Goal: Check status: Check status

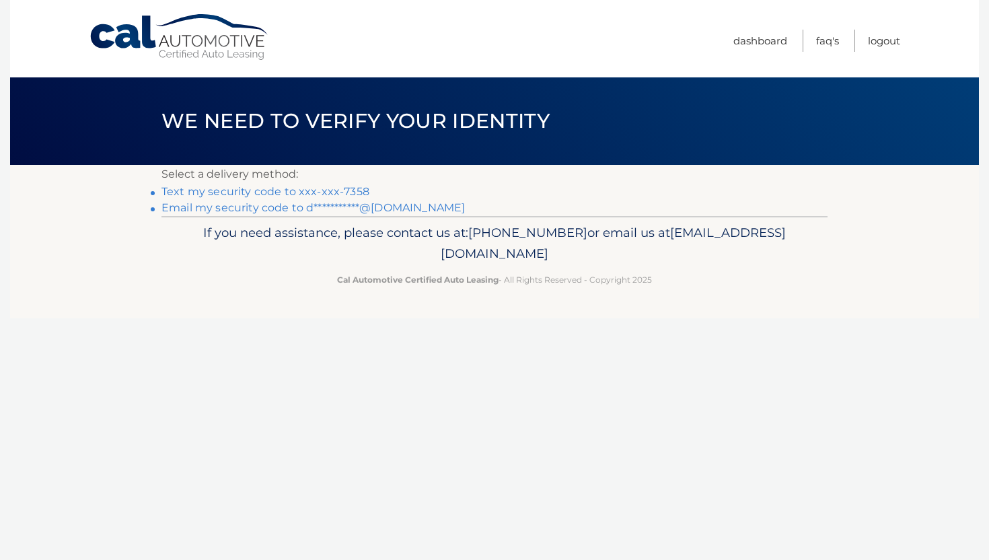
click at [289, 188] on link "Text my security code to xxx-xxx-7358" at bounding box center [266, 191] width 208 height 13
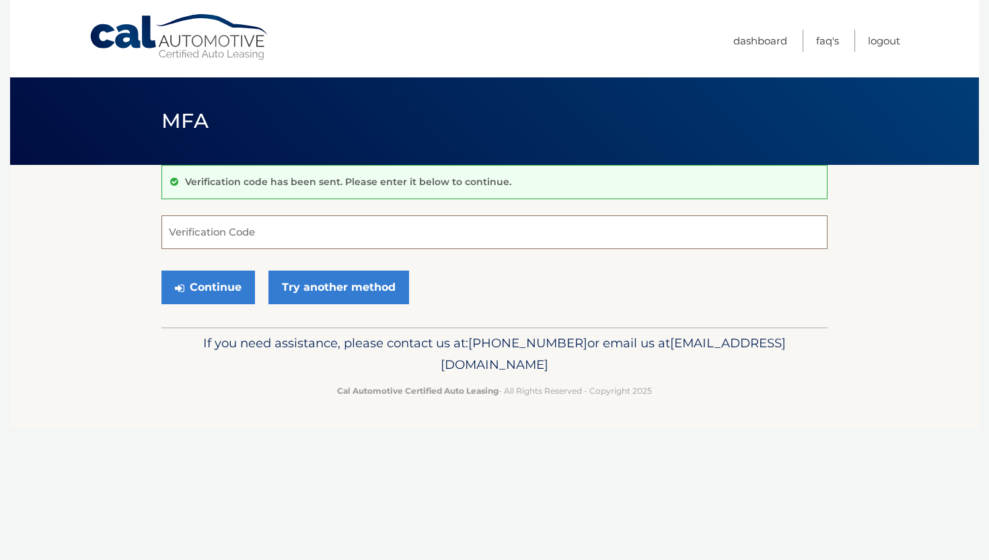
click at [263, 233] on input "Verification Code" at bounding box center [495, 232] width 666 height 34
type input "278219"
click at [232, 278] on button "Continue" at bounding box center [209, 288] width 94 height 34
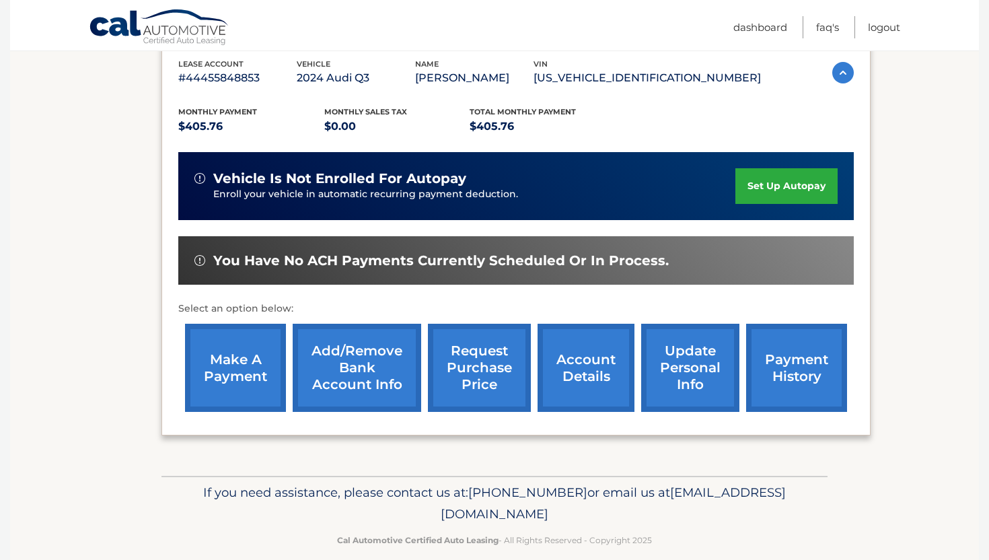
scroll to position [255, 0]
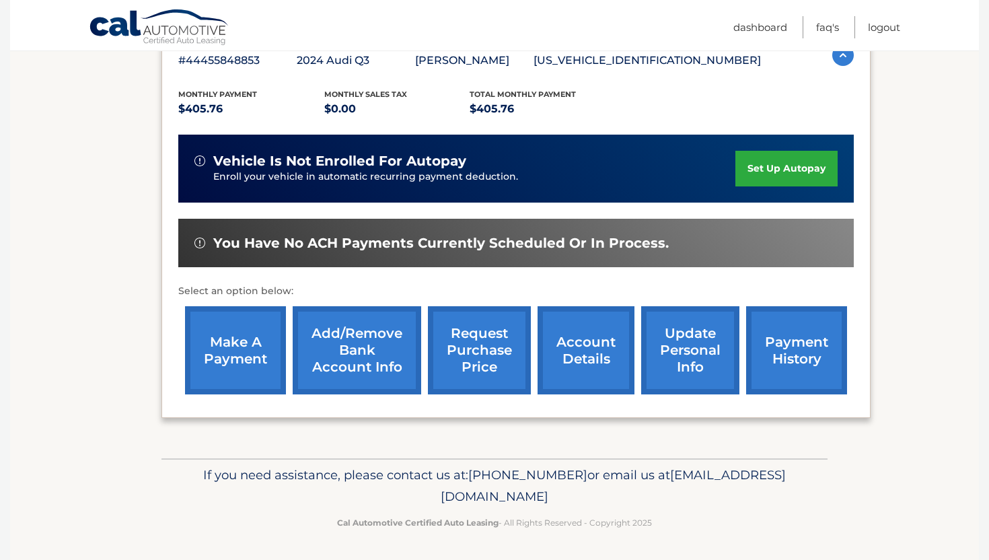
click at [795, 342] on link "payment history" at bounding box center [796, 350] width 101 height 88
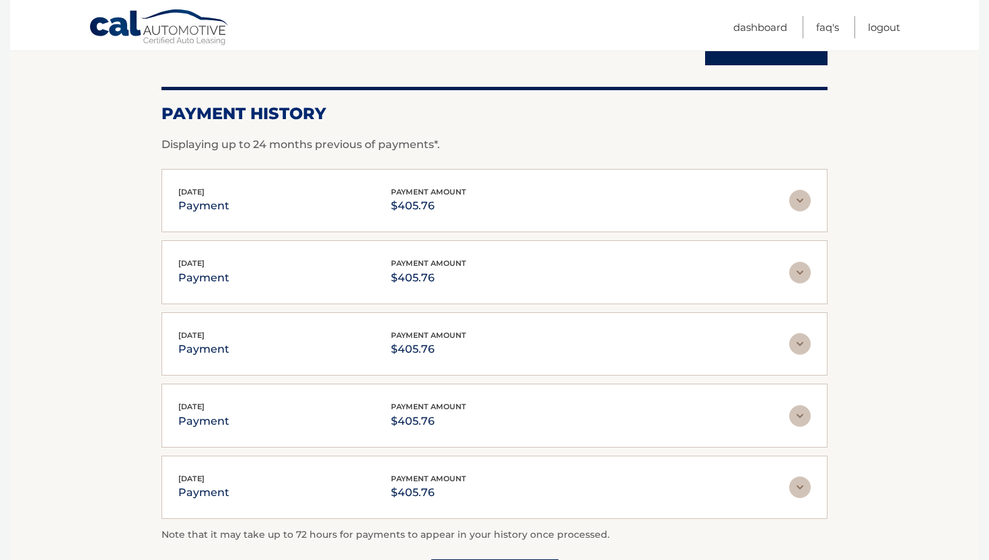
scroll to position [164, 0]
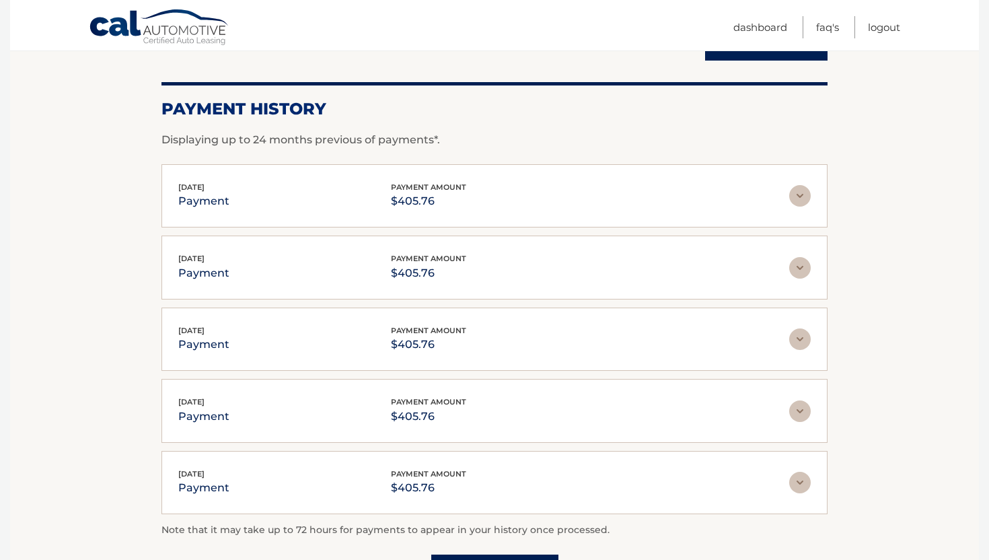
click at [800, 199] on img at bounding box center [801, 196] width 22 height 22
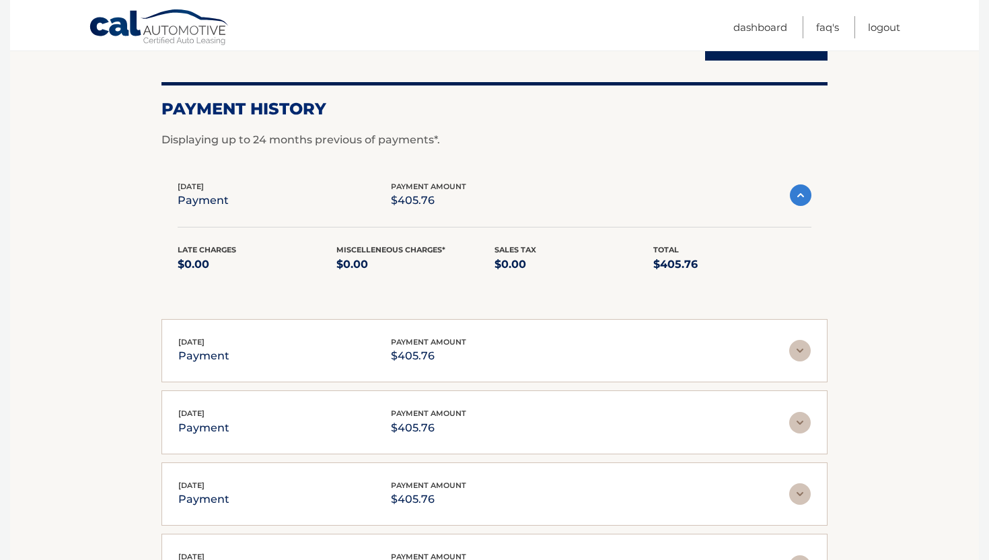
click at [800, 199] on img at bounding box center [801, 195] width 22 height 22
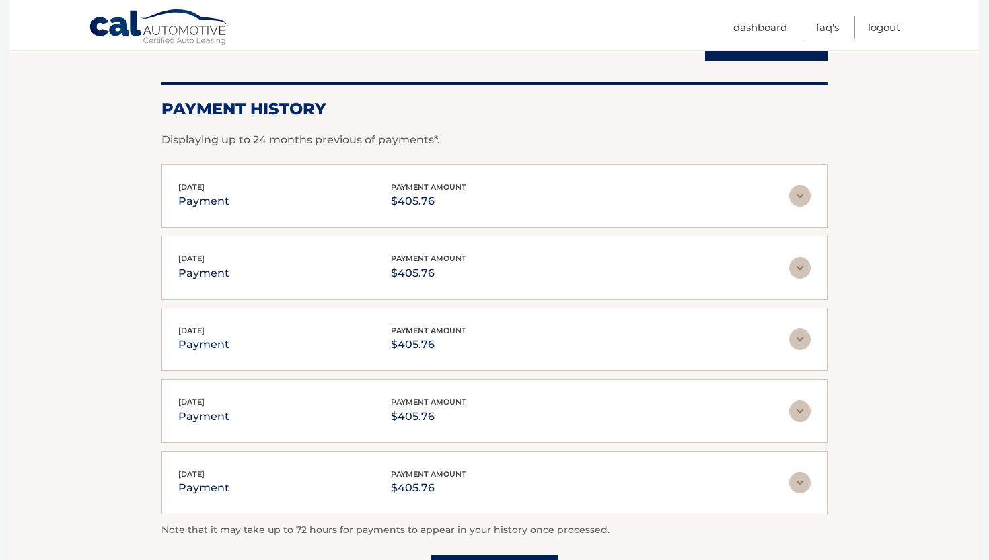
click at [800, 199] on img at bounding box center [801, 196] width 22 height 22
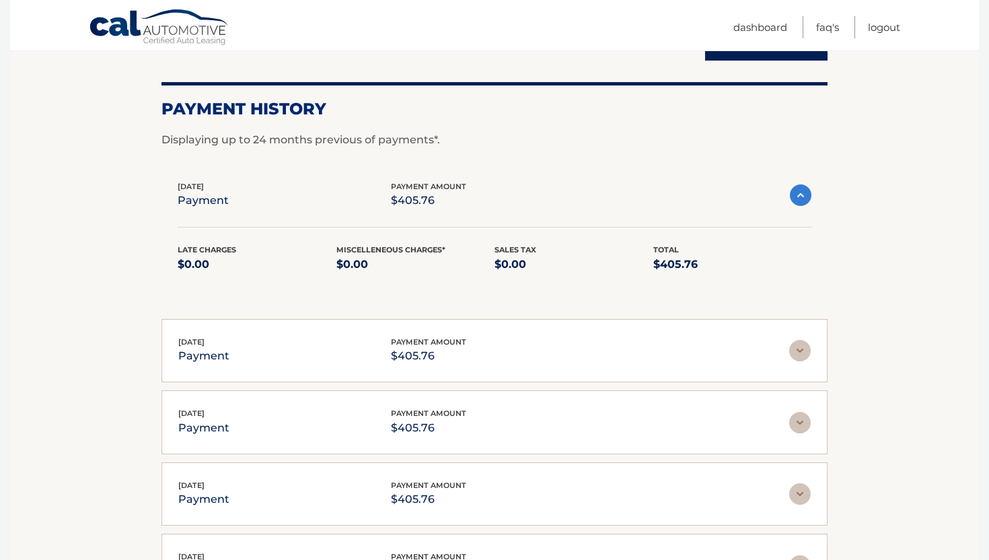
click at [800, 199] on img at bounding box center [801, 195] width 22 height 22
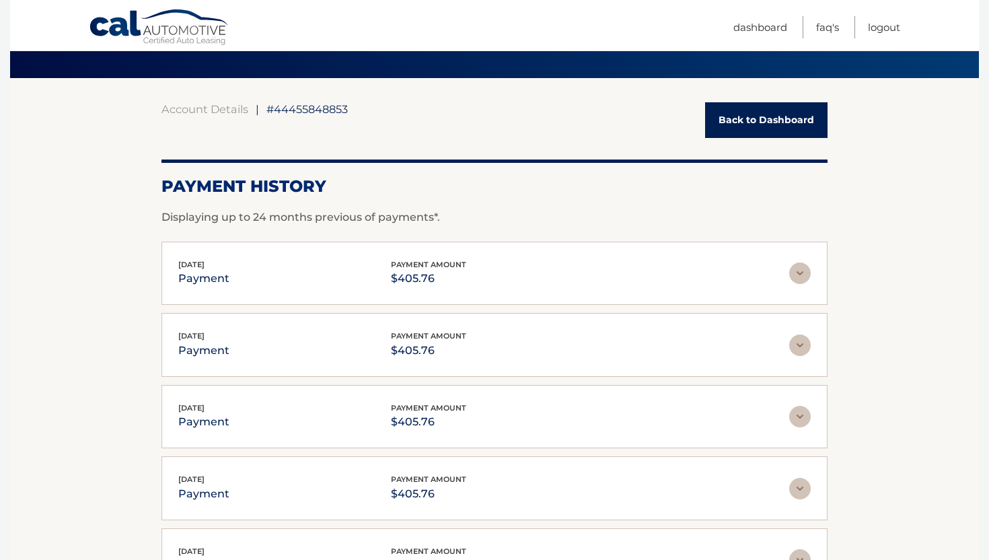
scroll to position [81, 0]
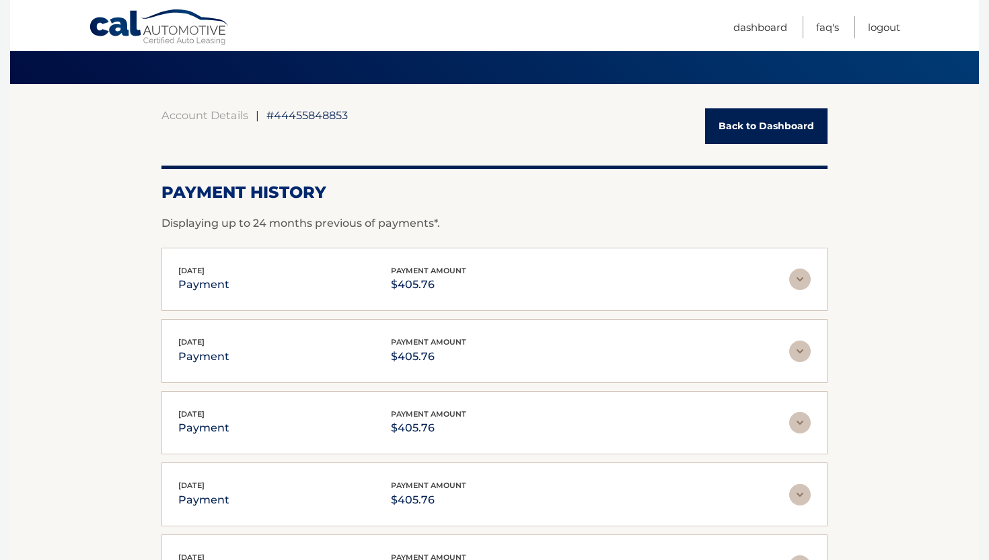
click at [764, 113] on link "Back to Dashboard" at bounding box center [766, 126] width 123 height 36
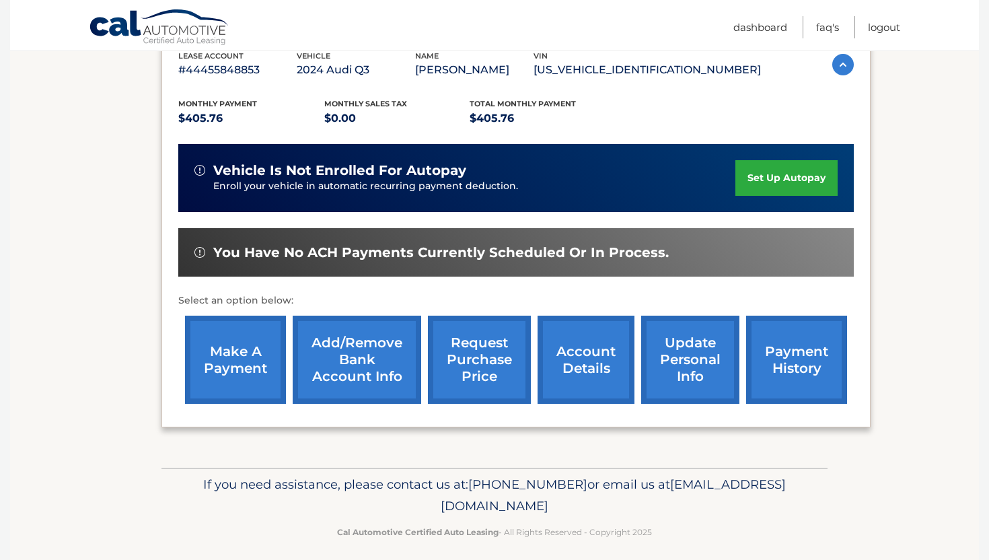
scroll to position [255, 0]
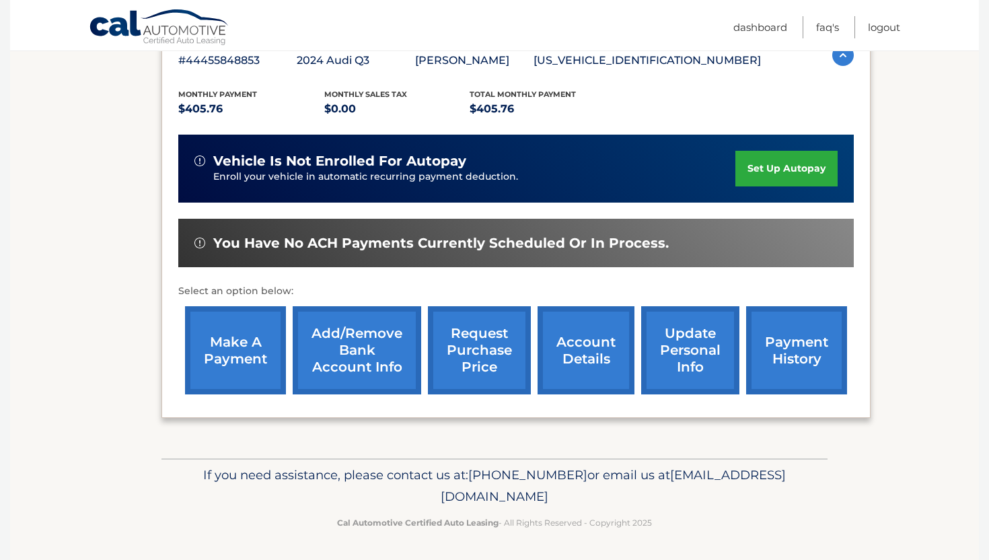
click at [583, 354] on link "account details" at bounding box center [586, 350] width 97 height 88
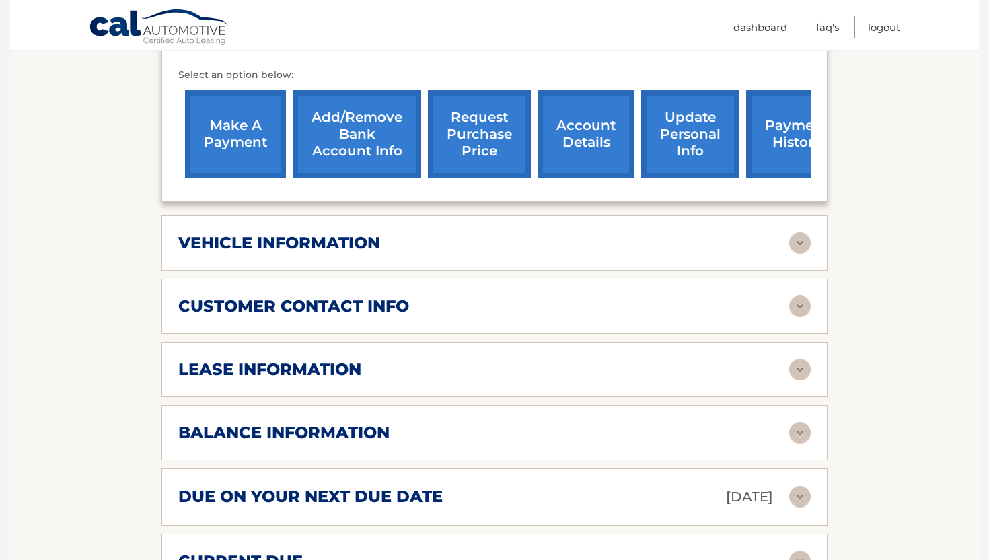
scroll to position [494, 0]
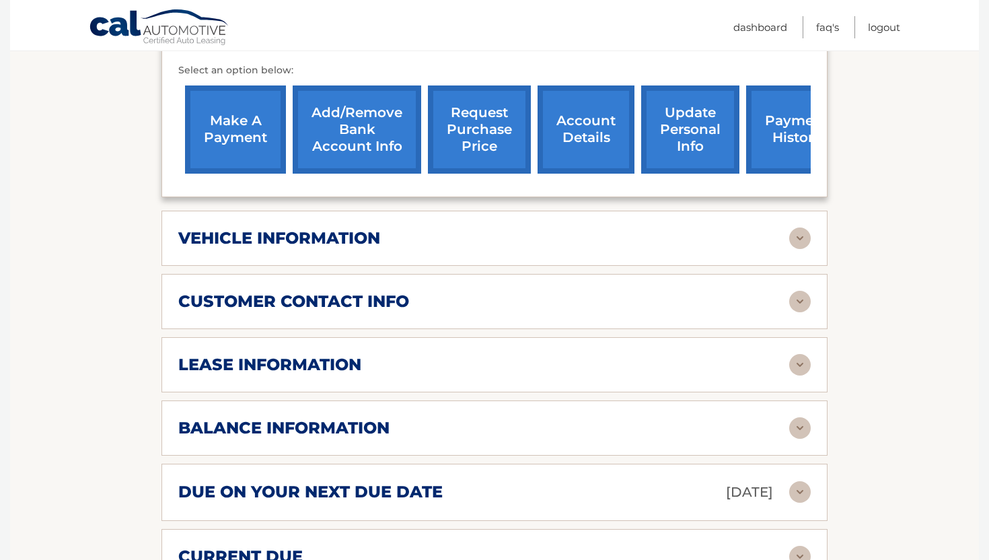
click at [785, 240] on div "vehicle information" at bounding box center [483, 238] width 611 height 20
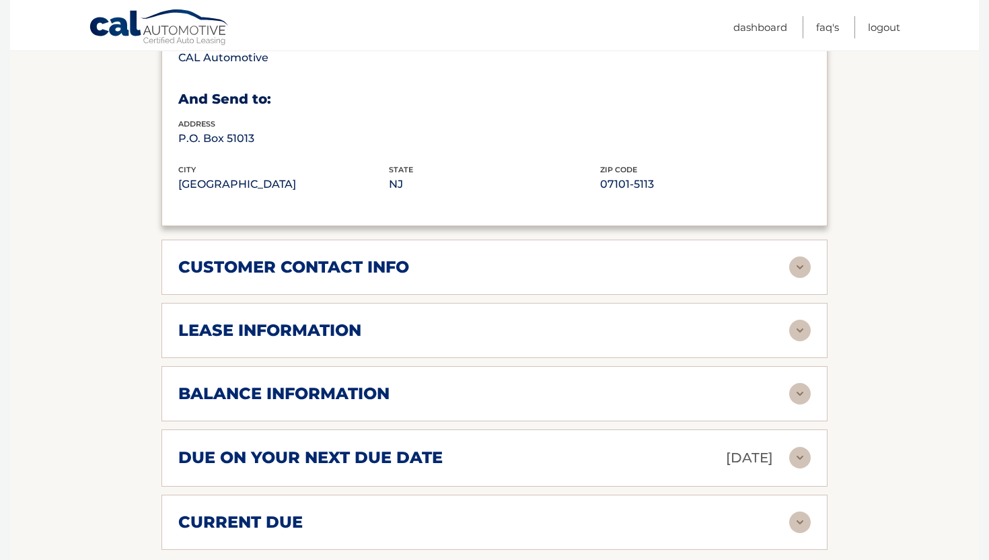
scroll to position [942, 0]
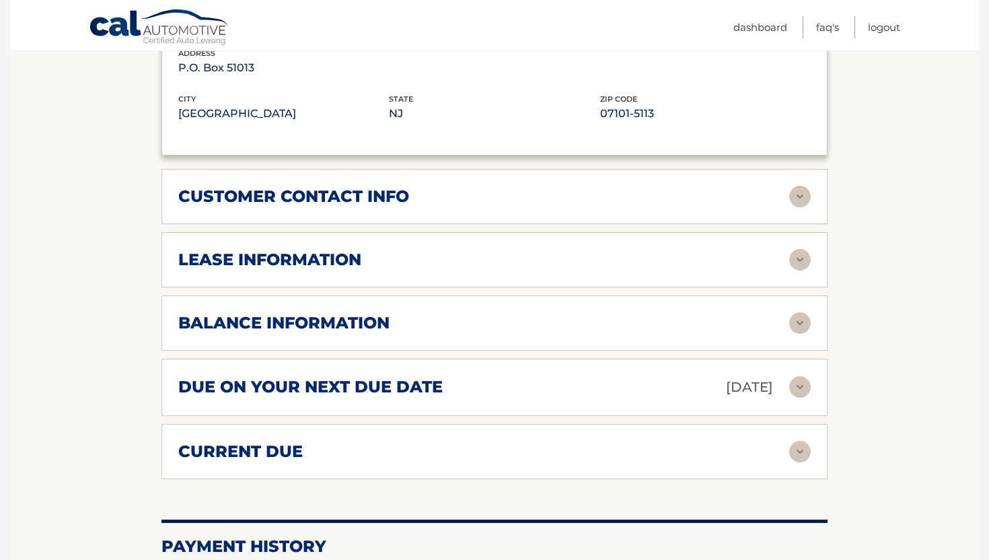
click at [772, 261] on div "lease information" at bounding box center [483, 260] width 611 height 20
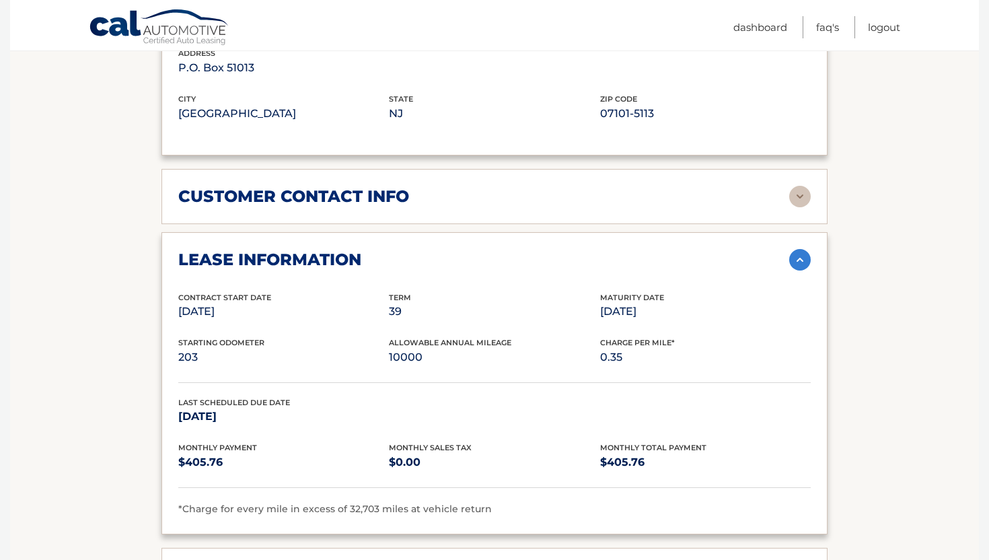
click at [766, 261] on div "lease information" at bounding box center [483, 260] width 611 height 20
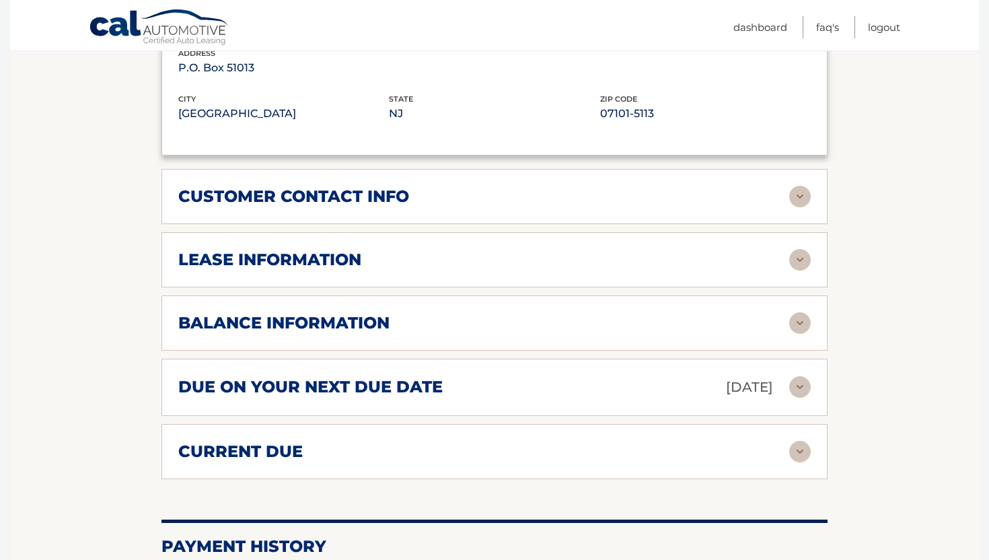
click at [766, 261] on div "lease information" at bounding box center [483, 260] width 611 height 20
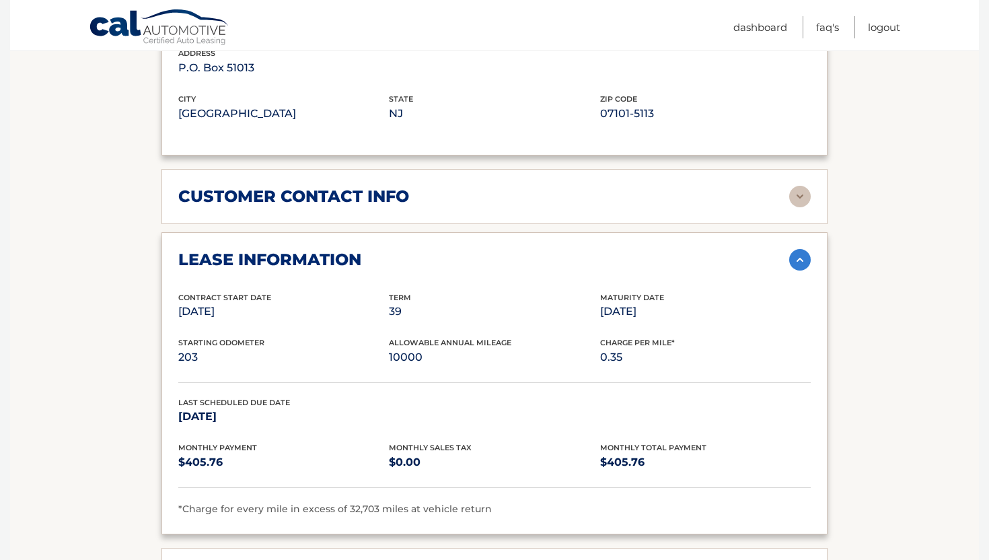
click at [766, 261] on div "lease information" at bounding box center [483, 260] width 611 height 20
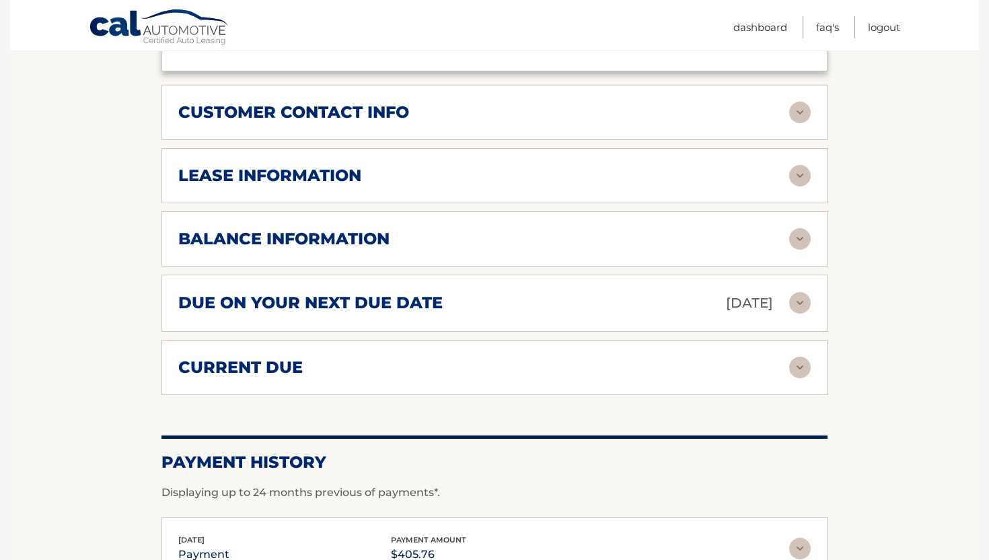
scroll to position [1033, 0]
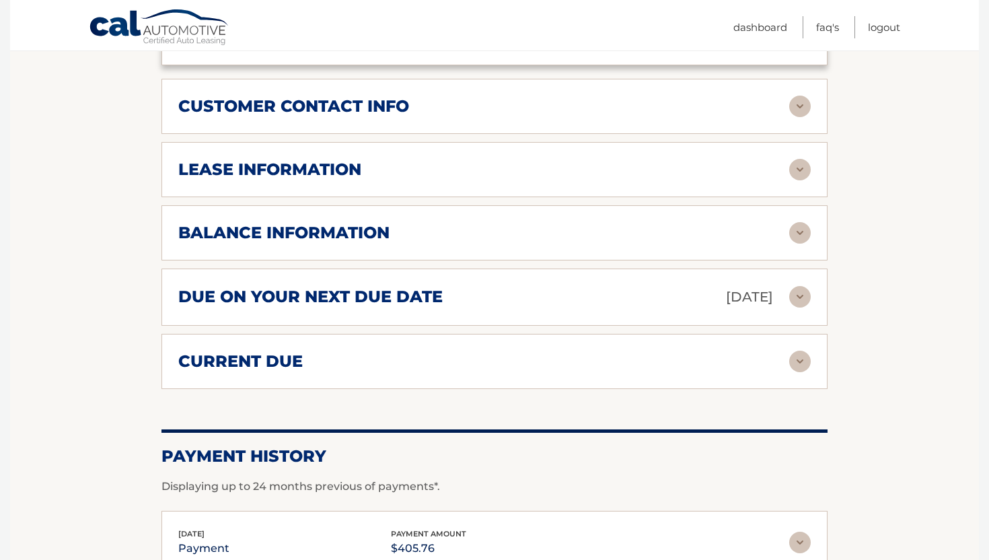
click at [728, 236] on div "balance information" at bounding box center [483, 233] width 611 height 20
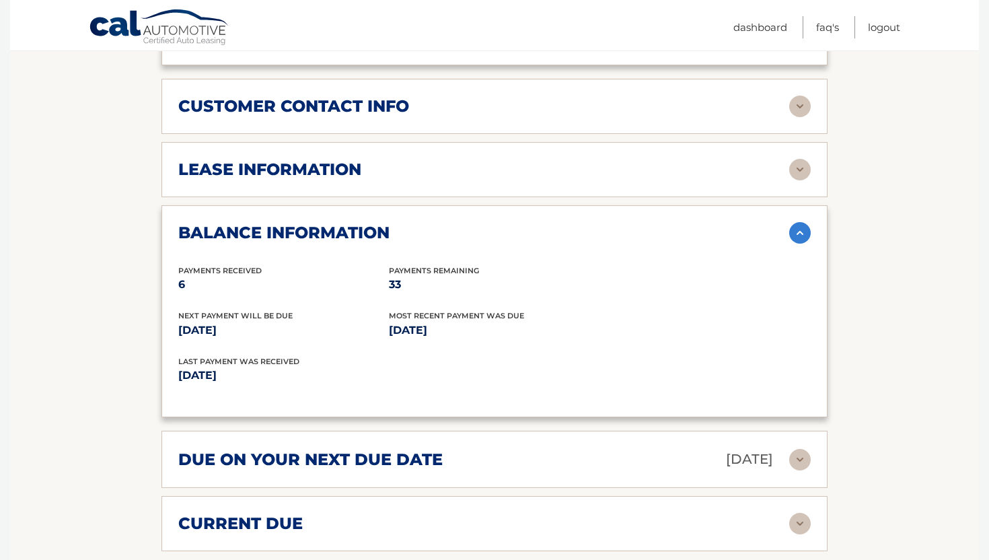
click at [728, 236] on div "balance information" at bounding box center [483, 233] width 611 height 20
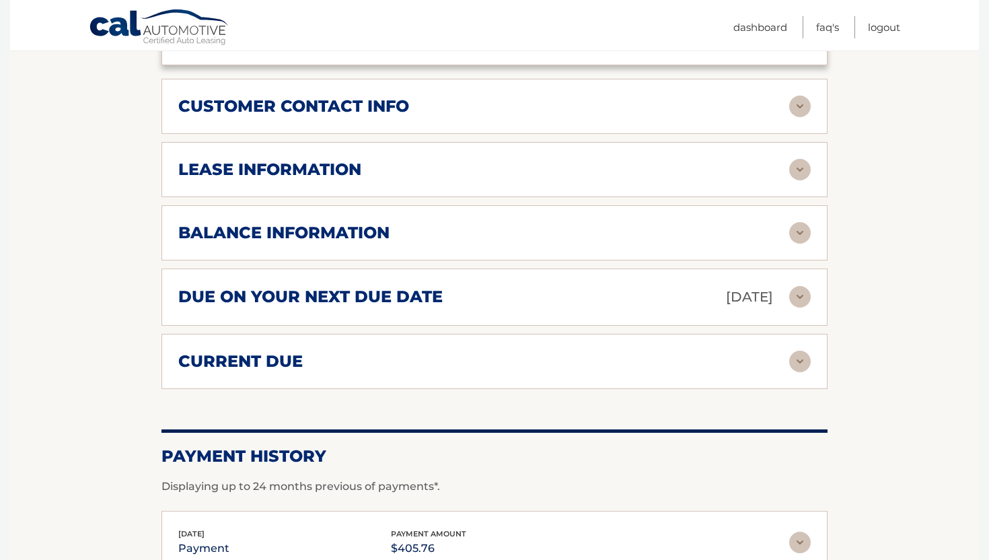
click at [726, 292] on p "[DATE]" at bounding box center [749, 297] width 47 height 24
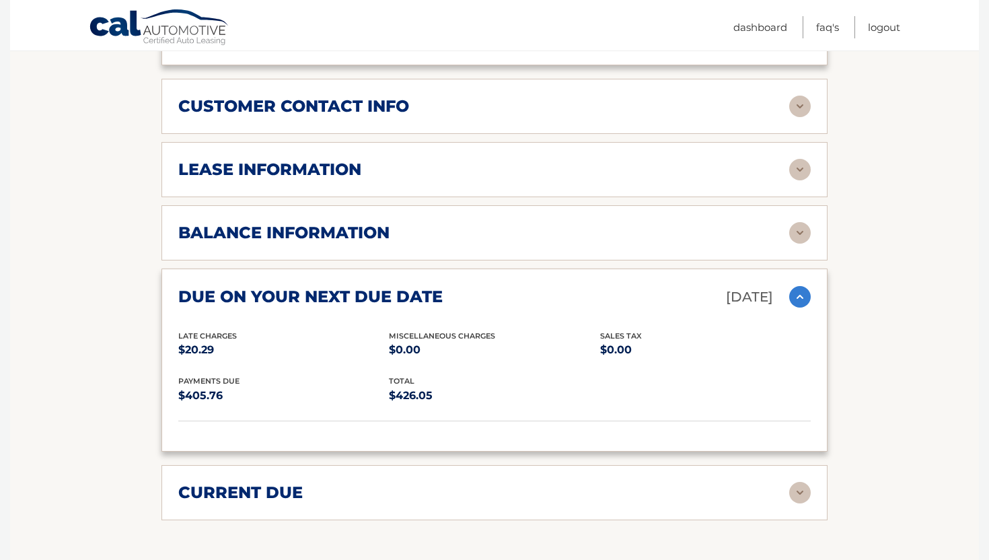
click at [648, 289] on div "due on your next due date [DATE]" at bounding box center [483, 297] width 611 height 24
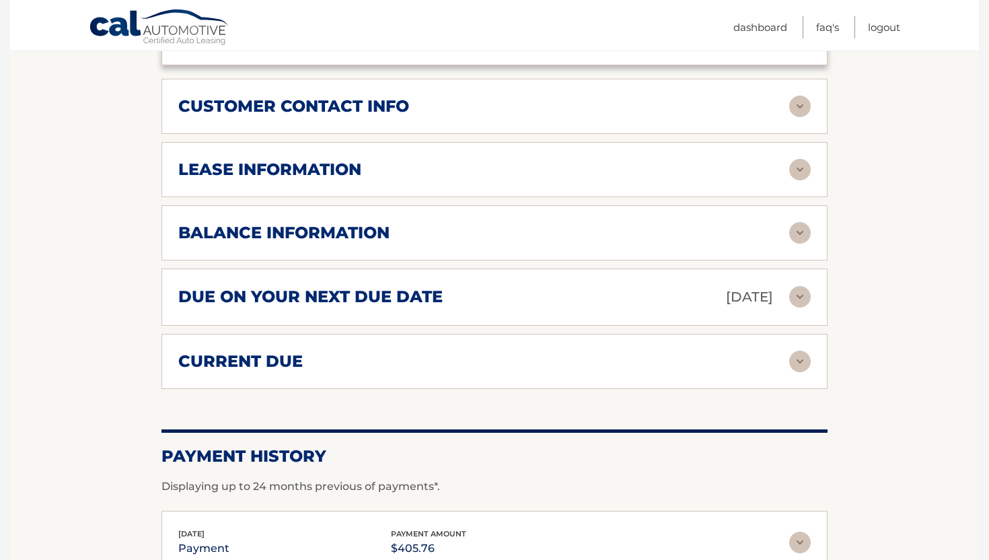
click at [539, 354] on div "current due" at bounding box center [483, 361] width 611 height 20
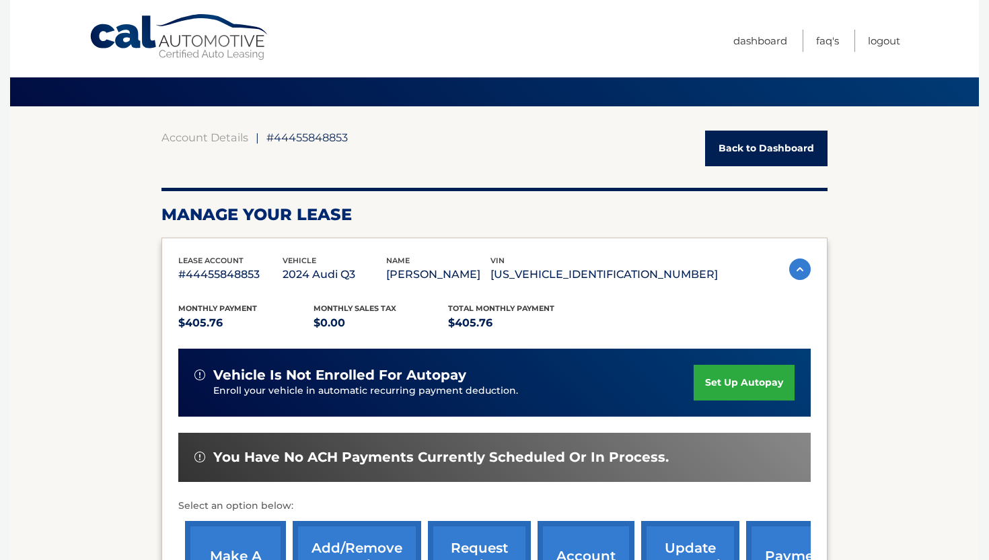
scroll to position [0, 0]
